Goal: Navigation & Orientation: Find specific page/section

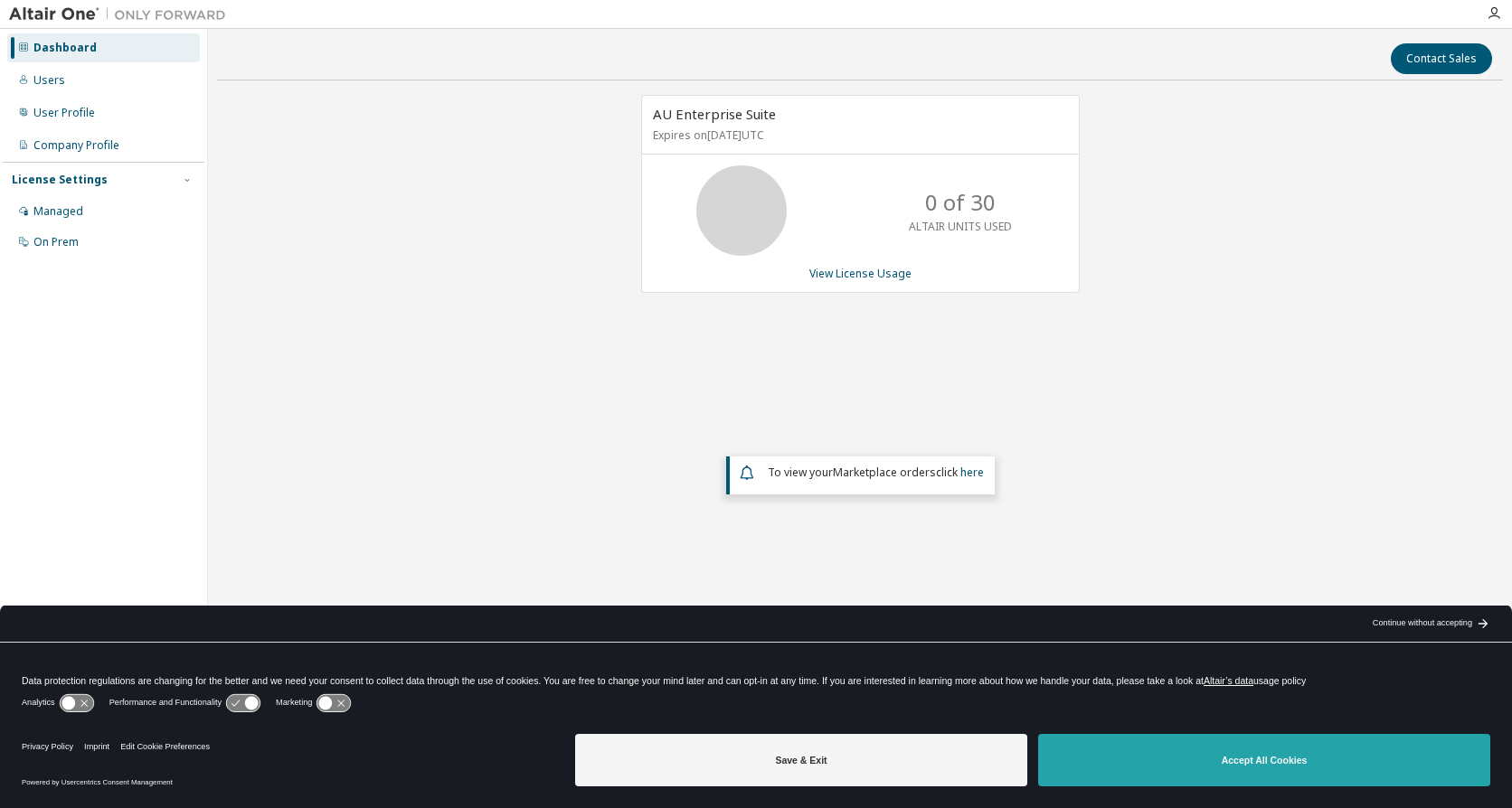
click at [1234, 767] on button "Accept All Cookies" at bounding box center [1264, 760] width 453 height 53
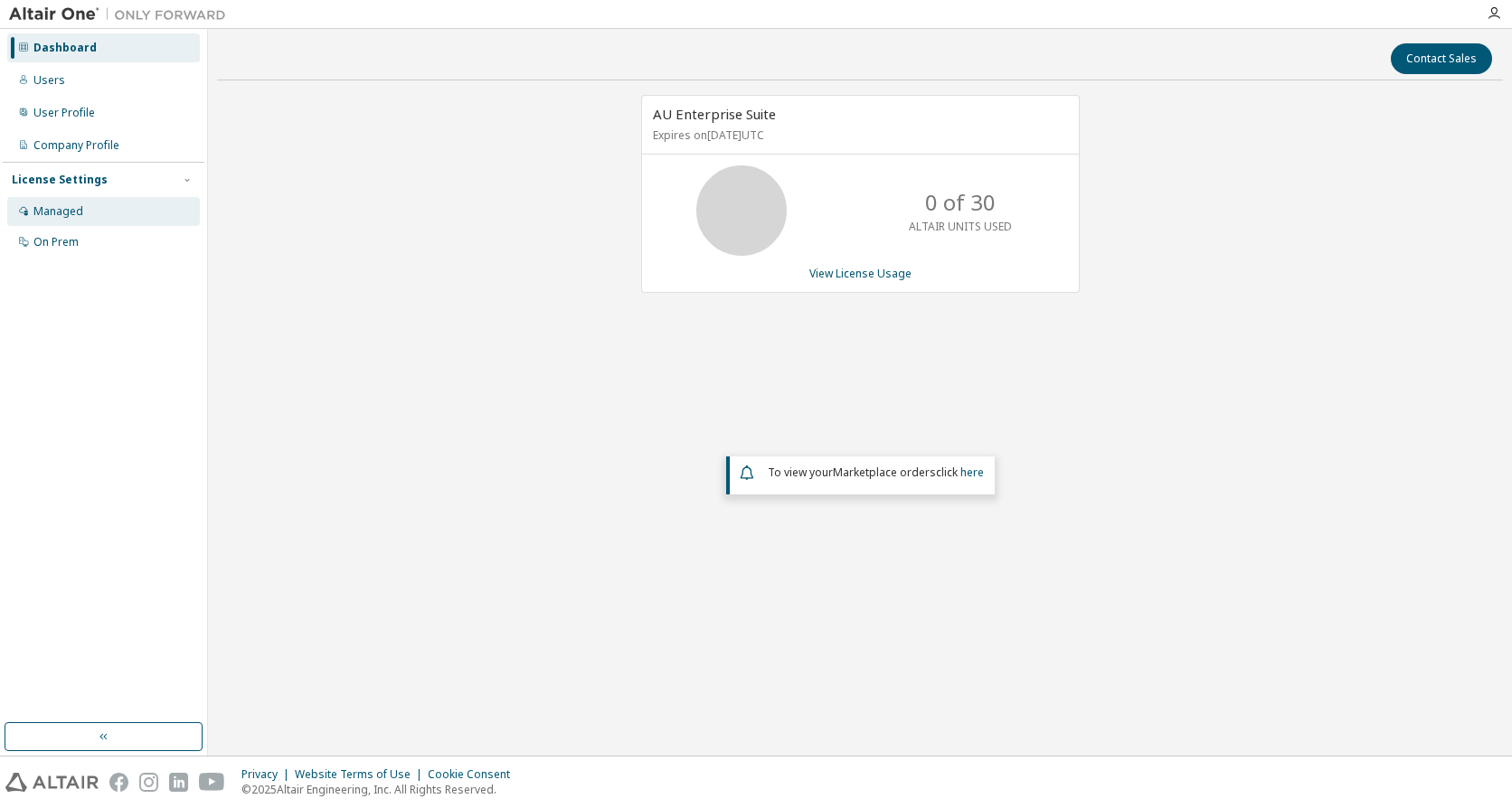
click at [108, 211] on div "Managed" at bounding box center [103, 212] width 193 height 29
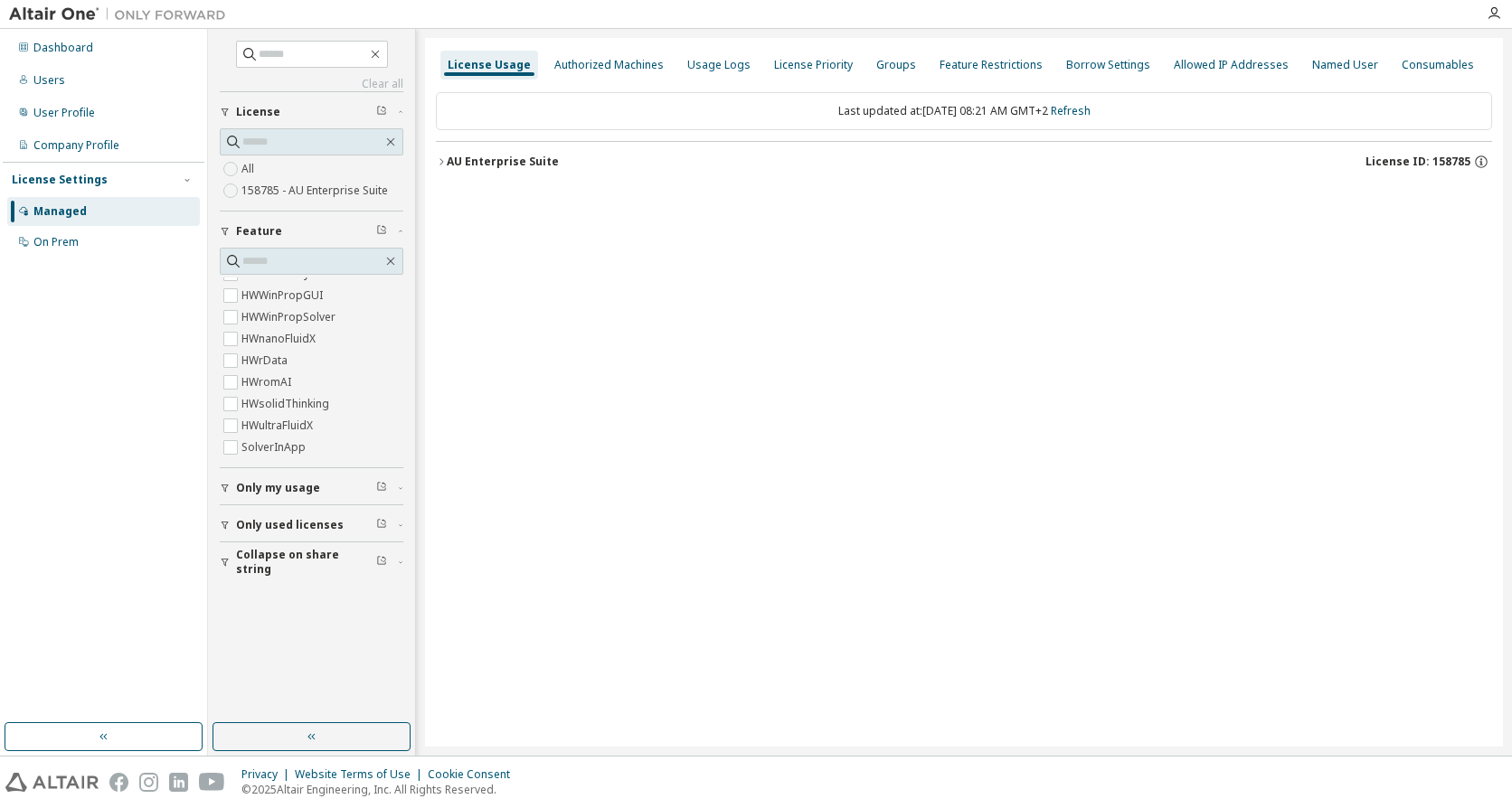
scroll to position [11325, 0]
click at [936, 489] on div "License Usage Authorized Machines Usage Logs License Priority Groups Feature Re…" at bounding box center [964, 392] width 1078 height 708
click at [390, 258] on icon "button" at bounding box center [390, 261] width 15 height 15
click at [1480, 161] on icon "button" at bounding box center [1481, 161] width 17 height 17
click at [611, 67] on div "Authorized Machines" at bounding box center [609, 64] width 109 height 15
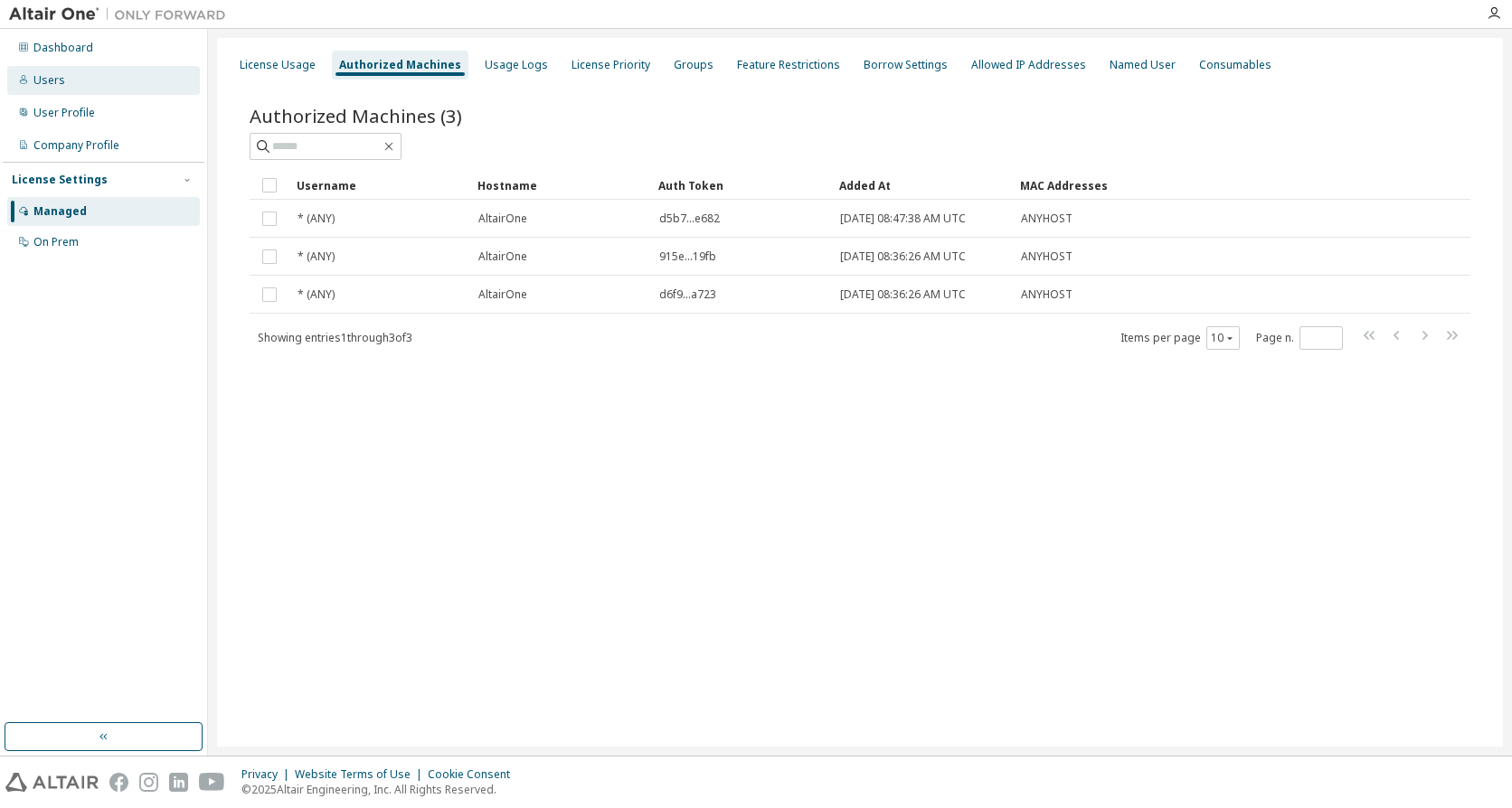
click at [49, 77] on div "Users" at bounding box center [49, 80] width 31 height 15
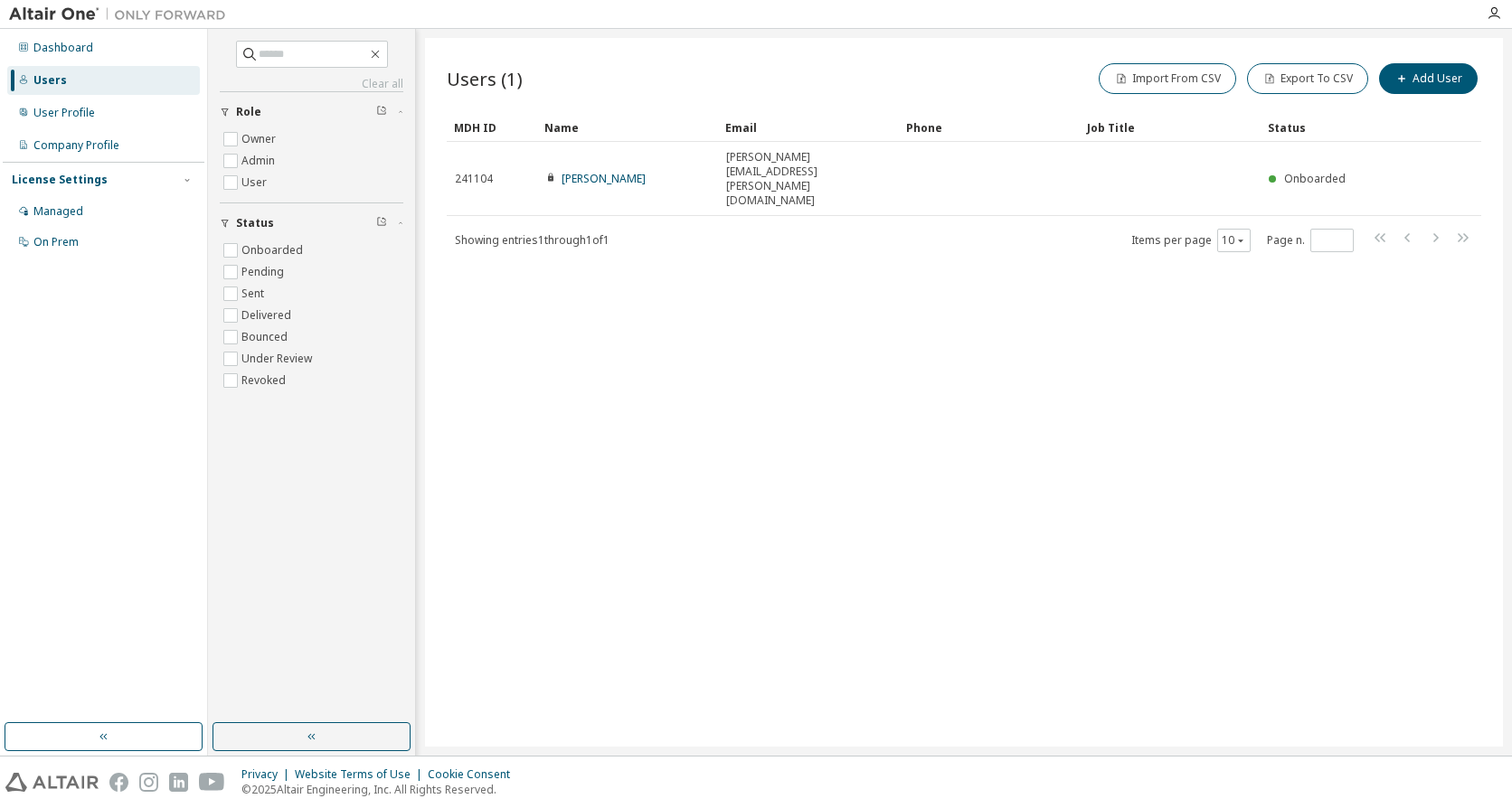
click at [85, 82] on div "Users" at bounding box center [103, 81] width 193 height 29
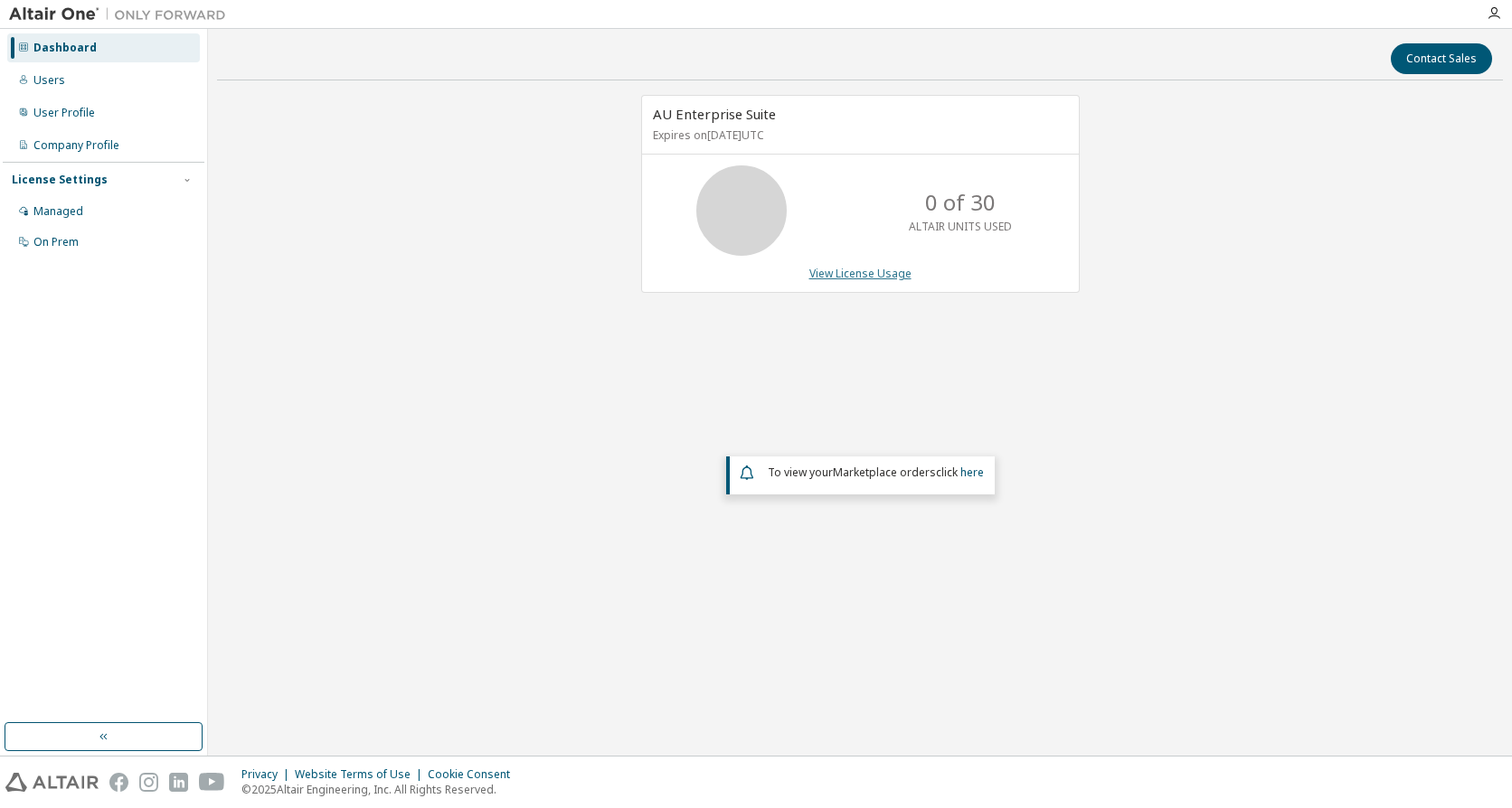
click at [865, 273] on link "View License Usage" at bounding box center [860, 274] width 103 height 16
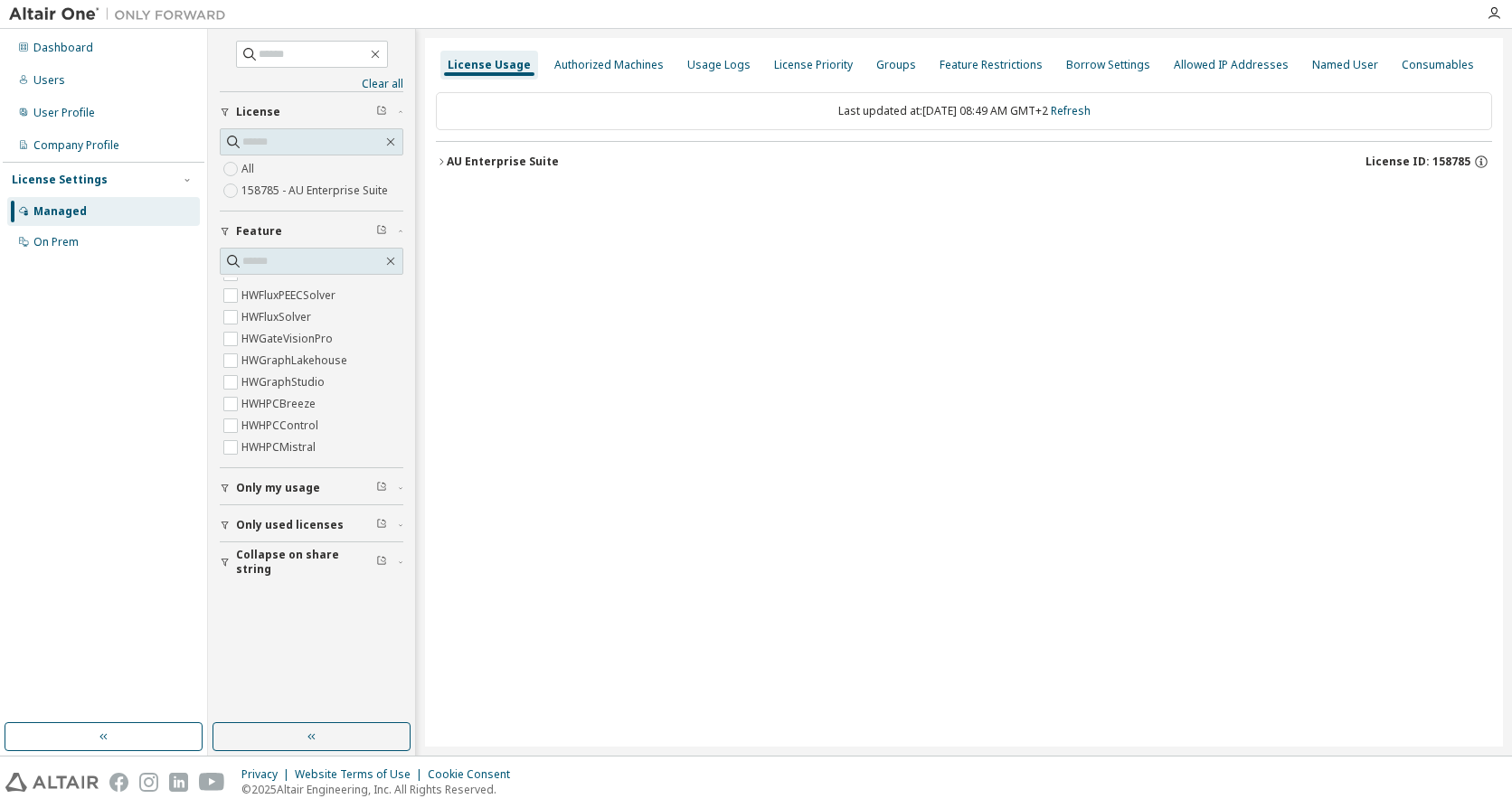
scroll to position [2079, 0]
click at [612, 64] on div "Authorized Machines" at bounding box center [609, 64] width 109 height 15
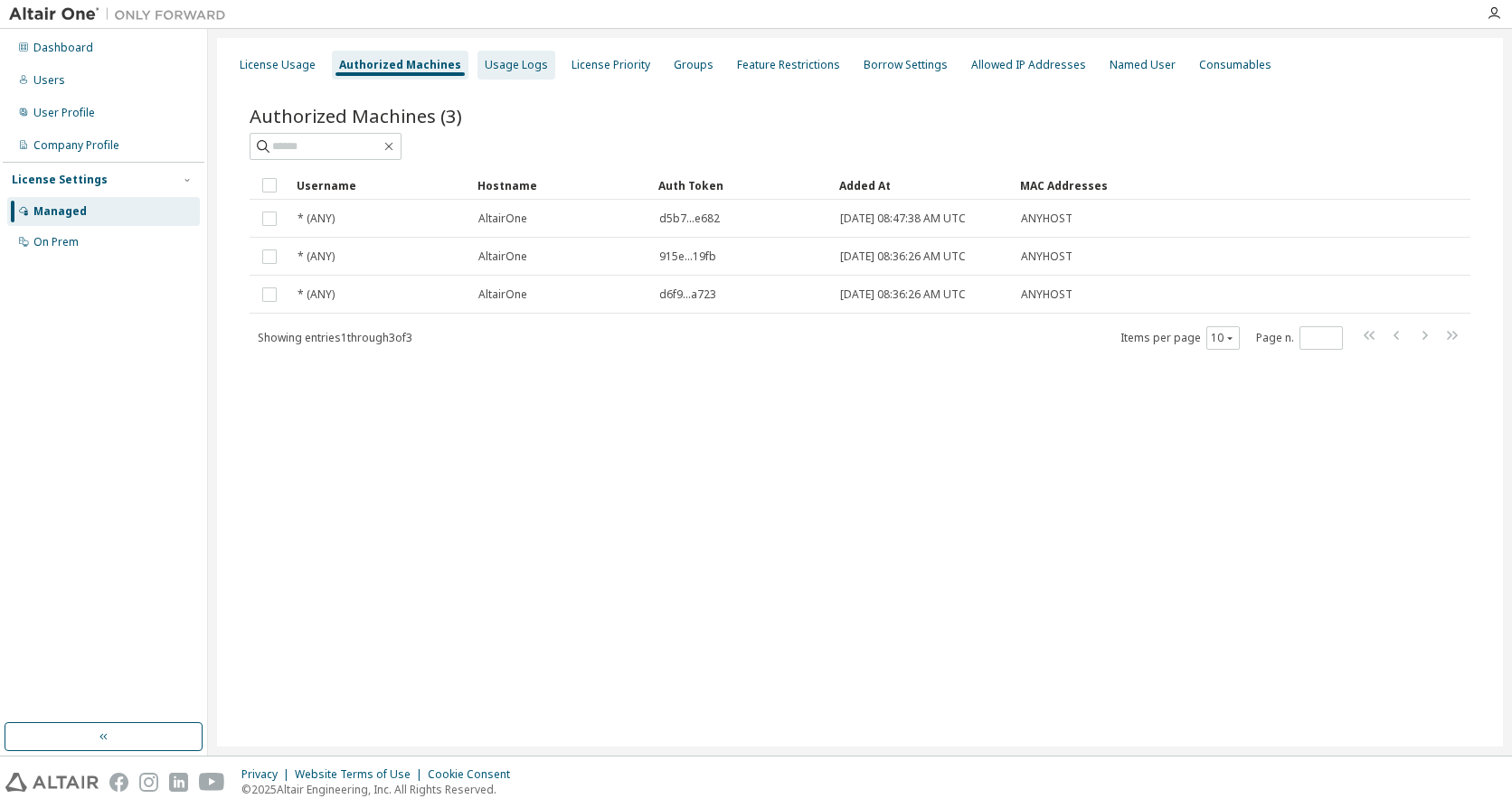
click at [510, 65] on div "Usage Logs" at bounding box center [516, 64] width 64 height 15
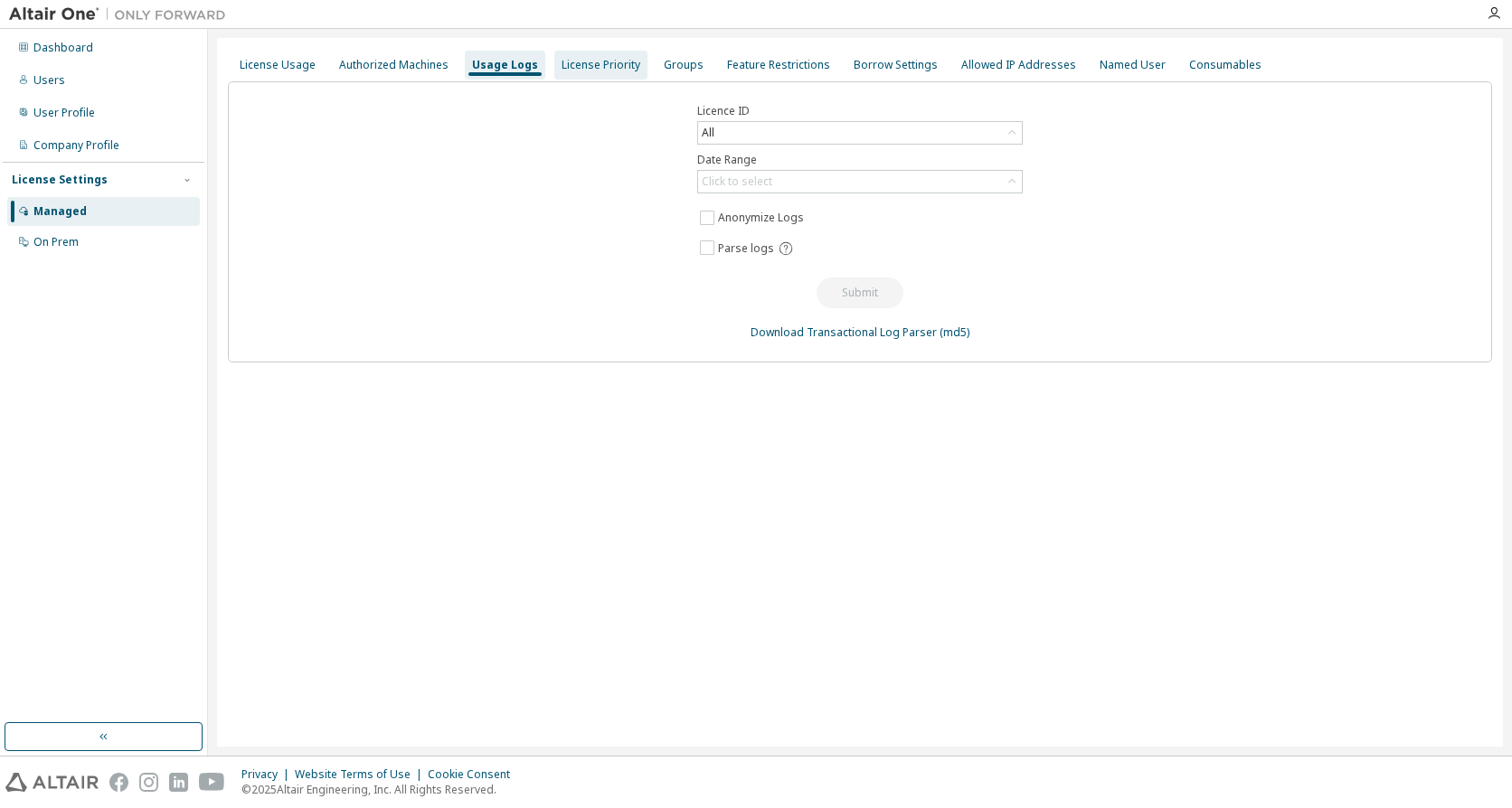
click at [604, 66] on div "License Priority" at bounding box center [600, 64] width 78 height 15
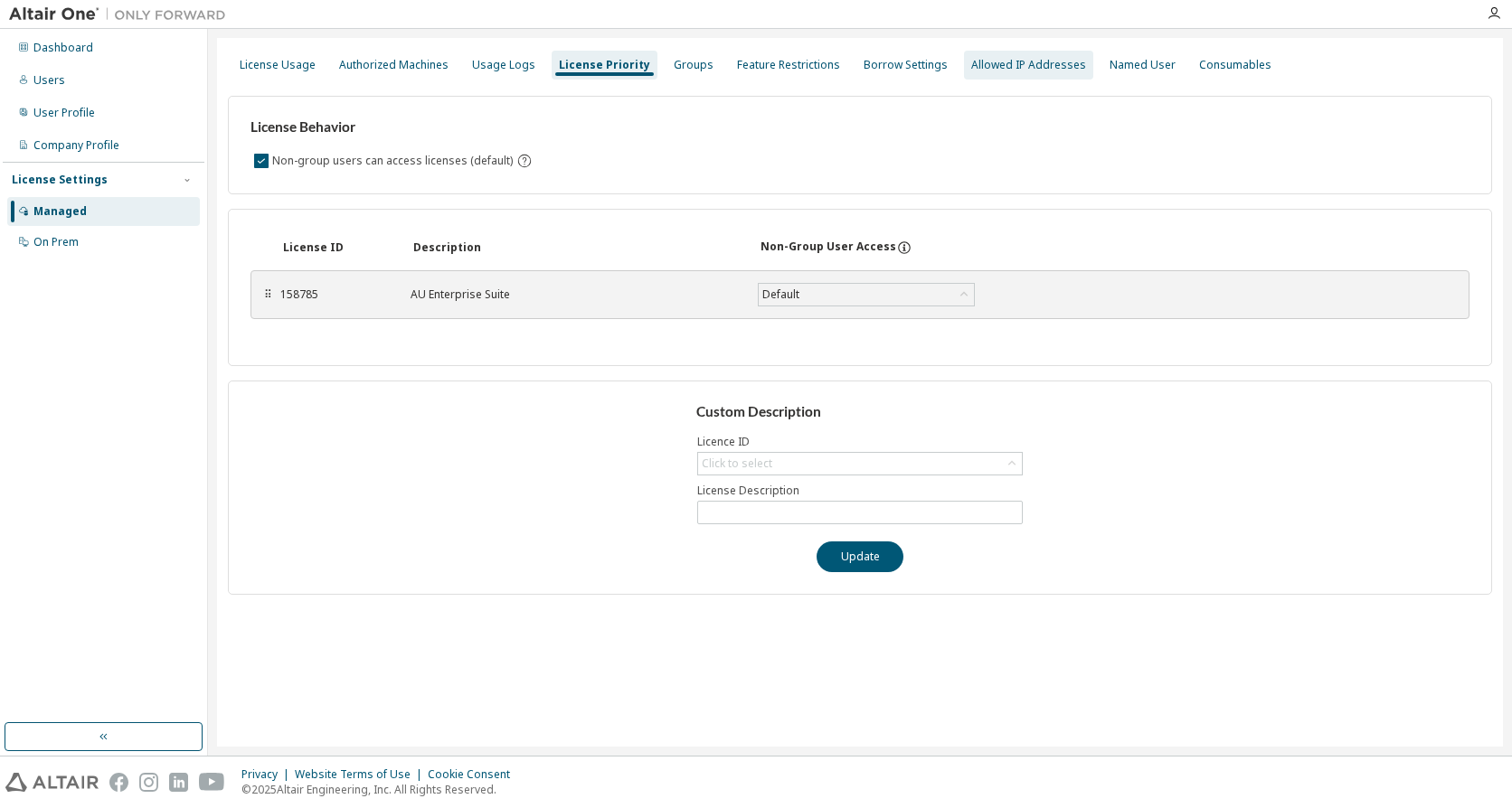
click at [1009, 65] on div "Allowed IP Addresses" at bounding box center [1028, 64] width 114 height 15
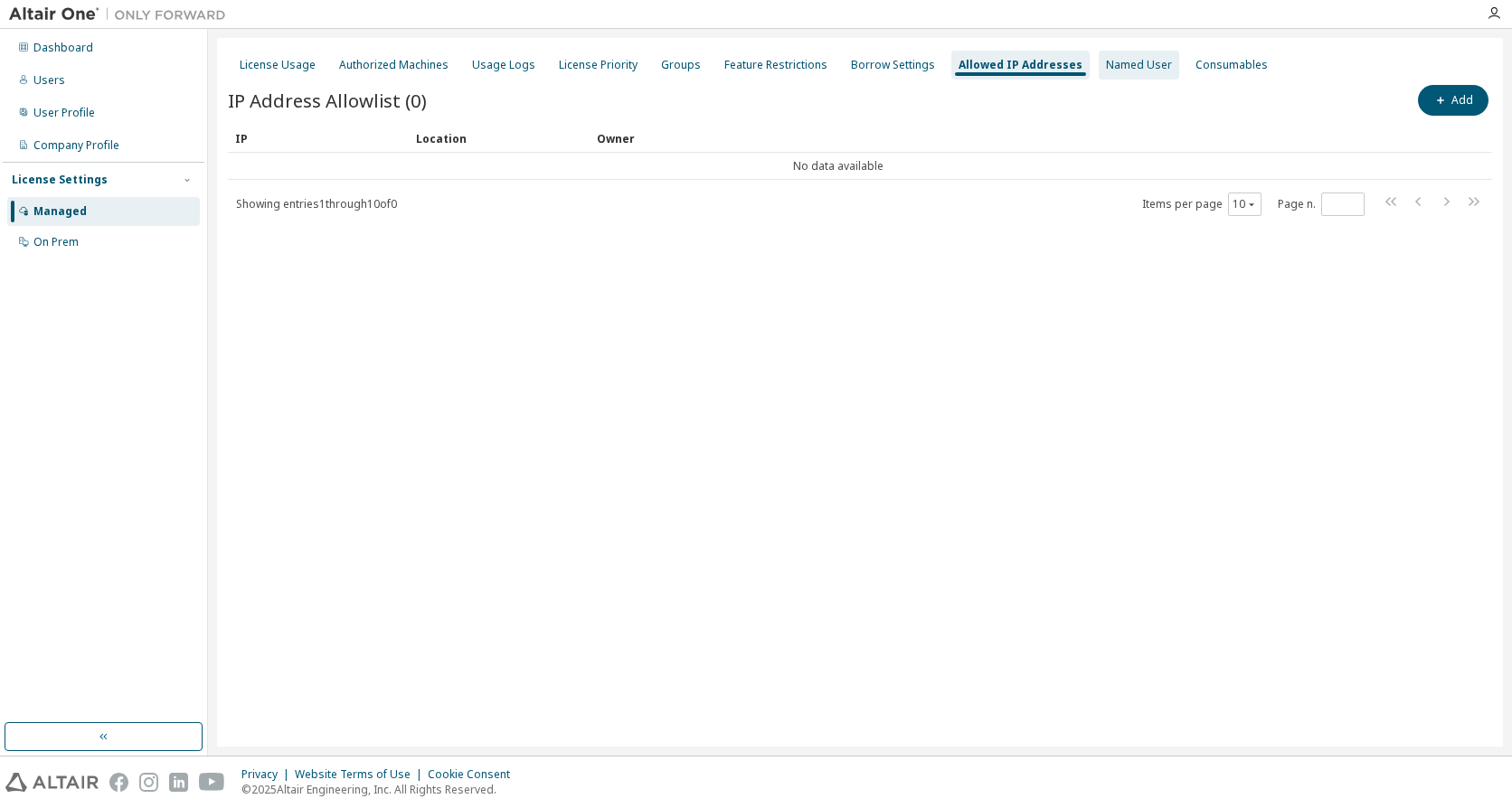
click at [1121, 61] on div "Named User" at bounding box center [1139, 64] width 66 height 15
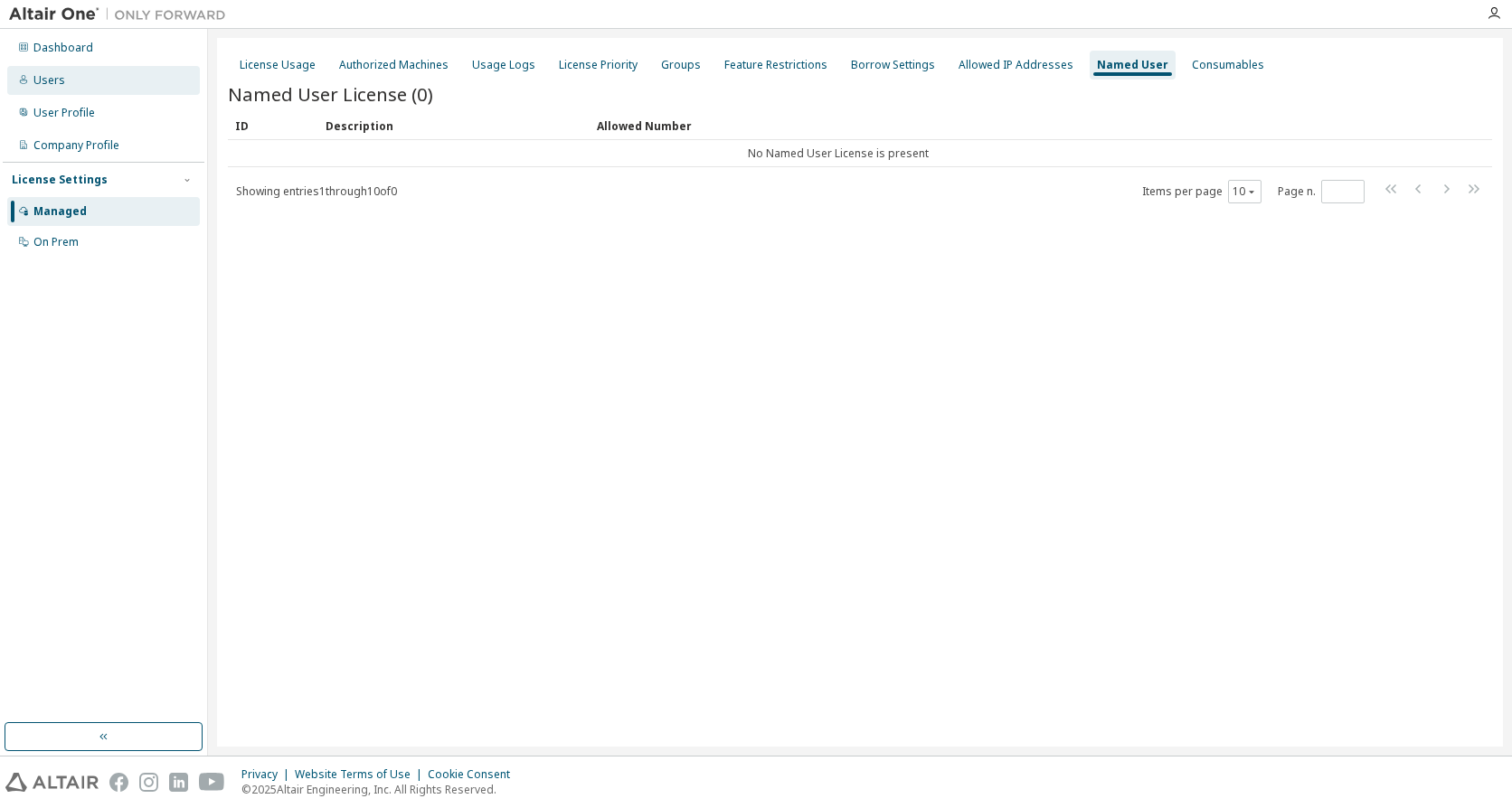
click at [75, 79] on div "Users" at bounding box center [103, 81] width 193 height 29
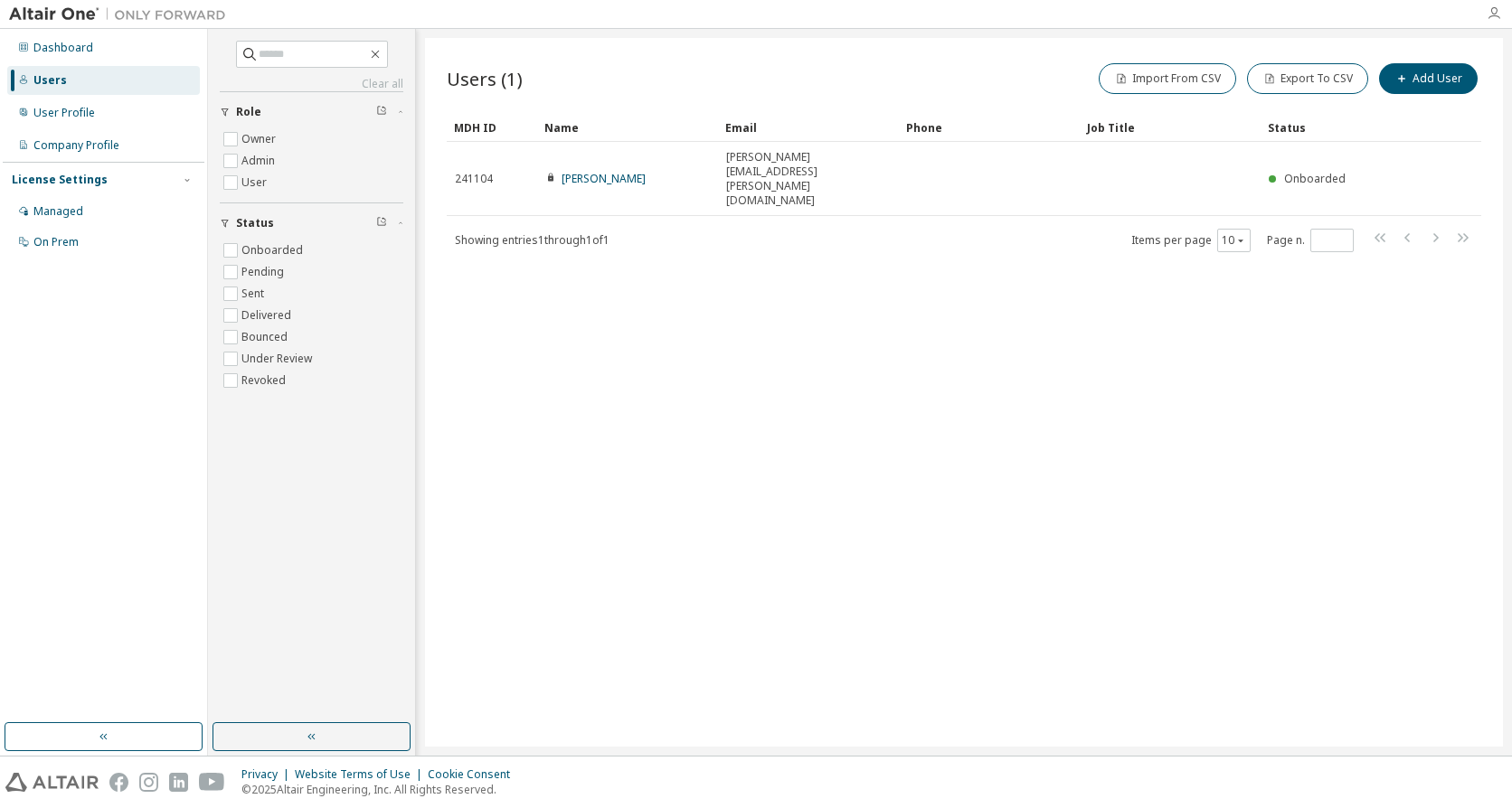
click at [1489, 11] on icon "button" at bounding box center [1493, 13] width 15 height 15
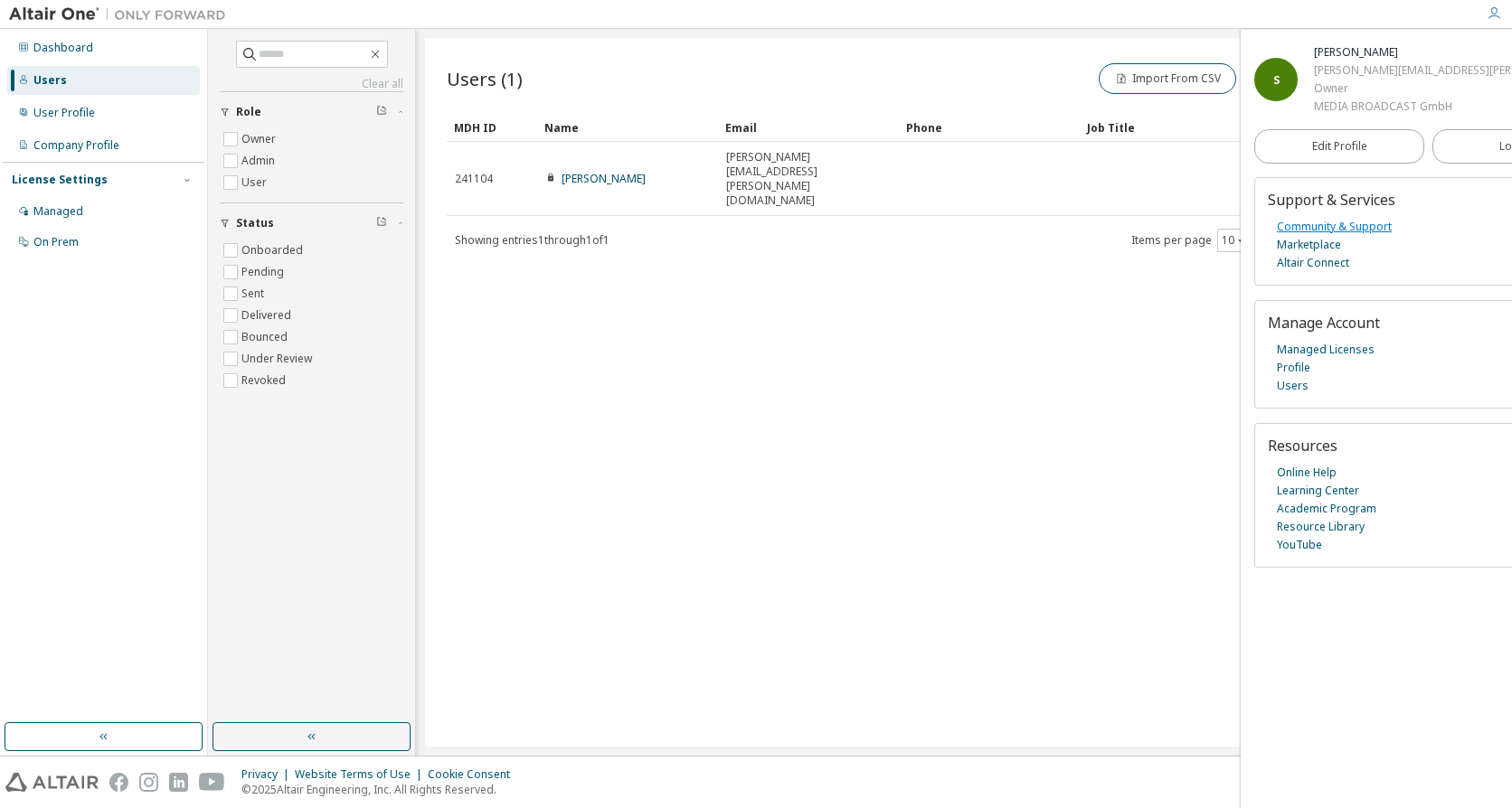
click at [1356, 235] on link "Community & Support" at bounding box center [1333, 227] width 114 height 19
